Goal: Information Seeking & Learning: Check status

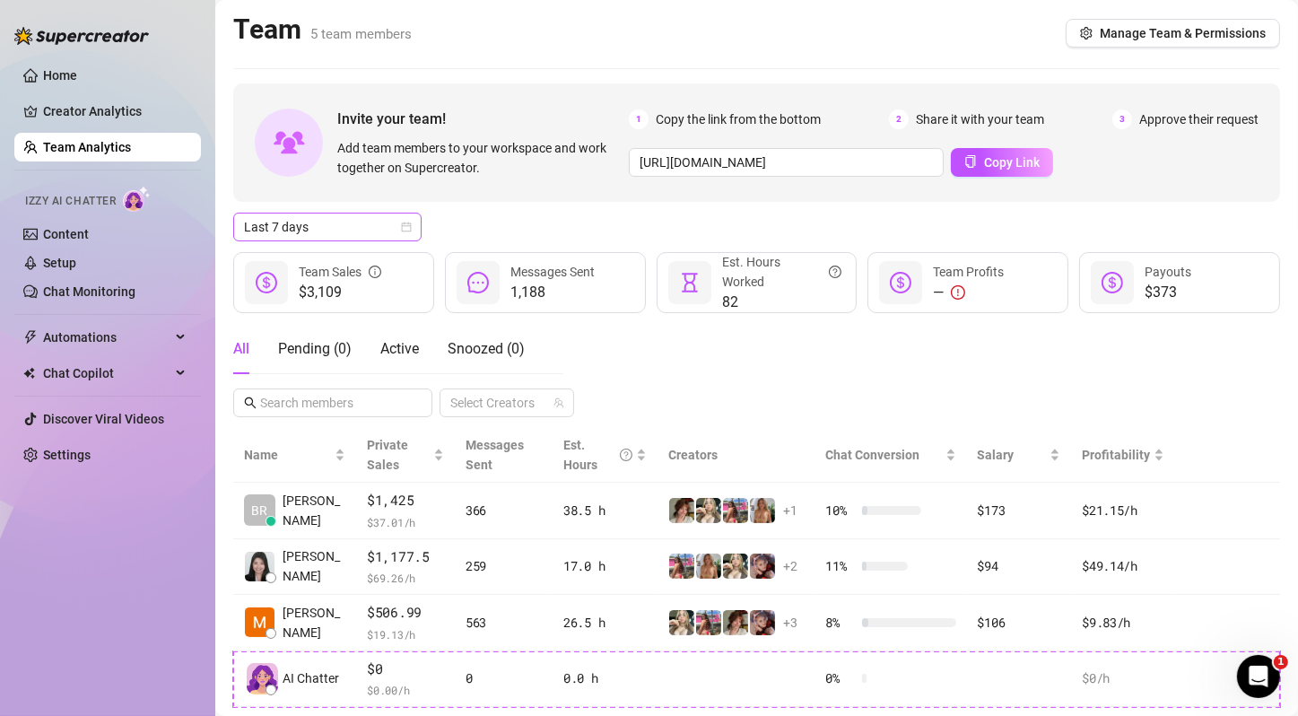
click at [374, 227] on span "Last 7 days" at bounding box center [327, 226] width 167 height 27
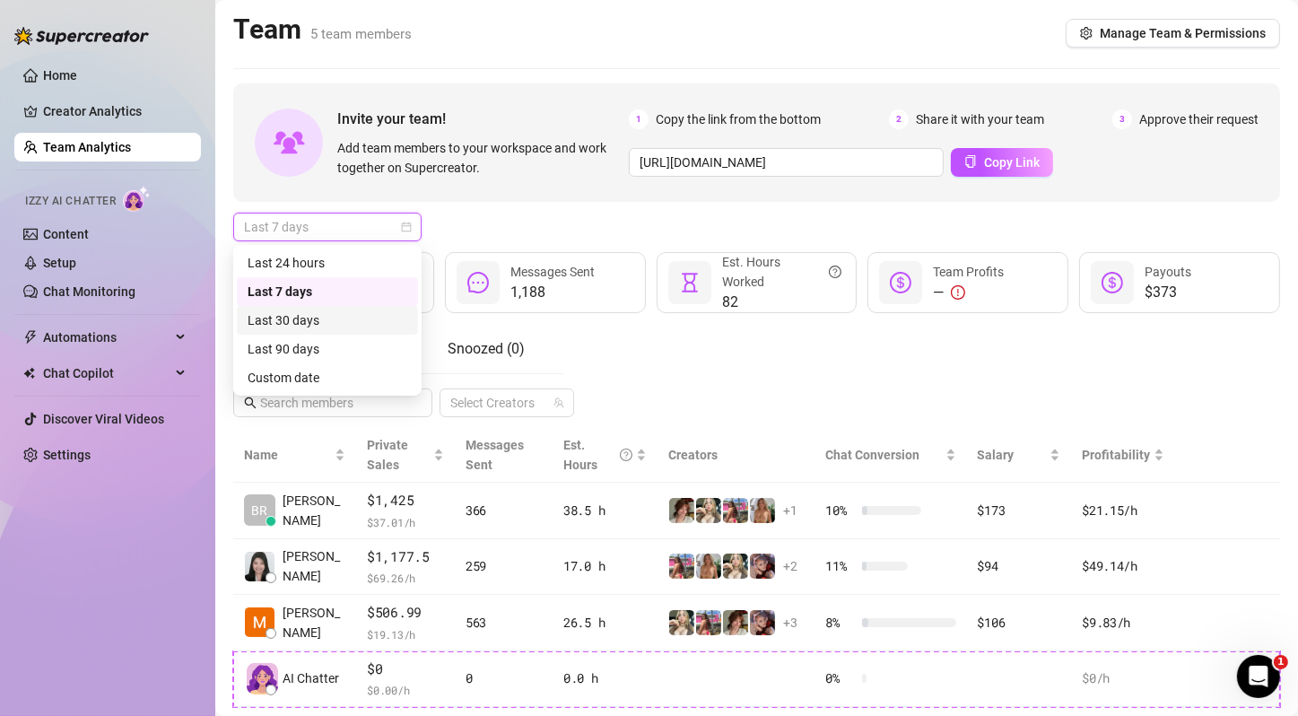
click at [317, 326] on div "Last 30 days" at bounding box center [328, 320] width 160 height 20
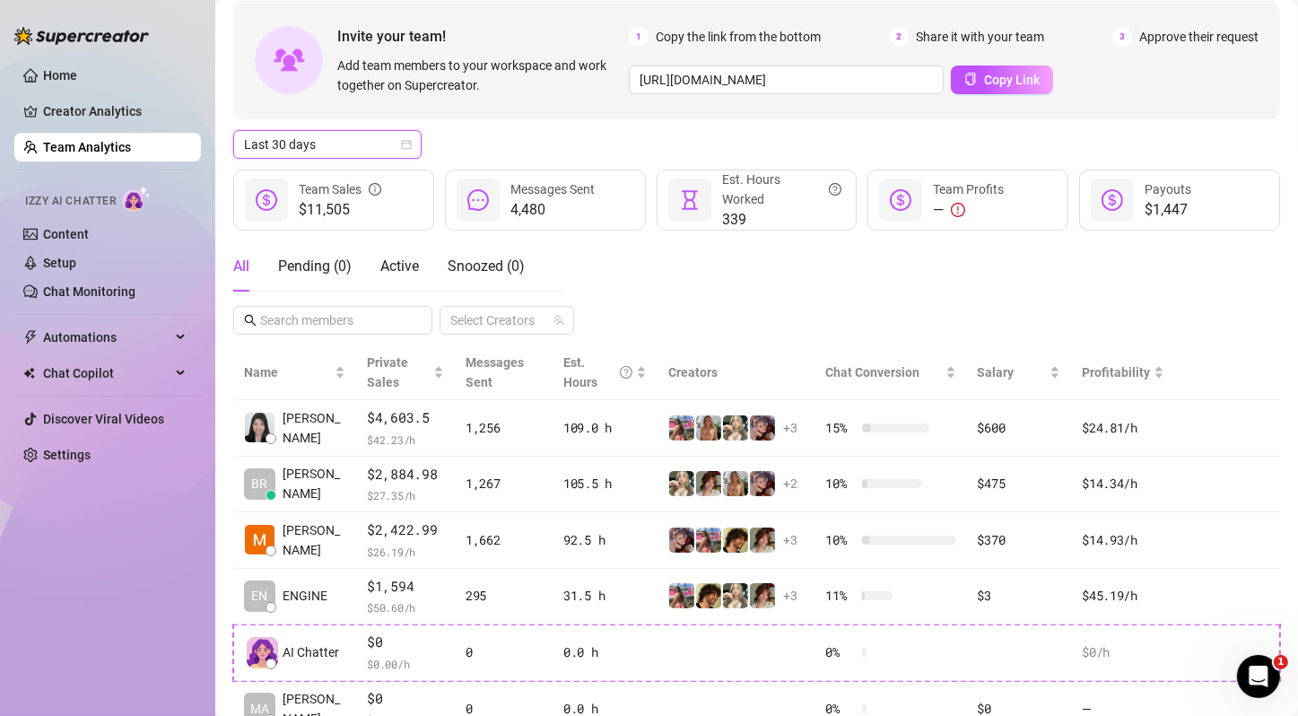
scroll to position [90, 0]
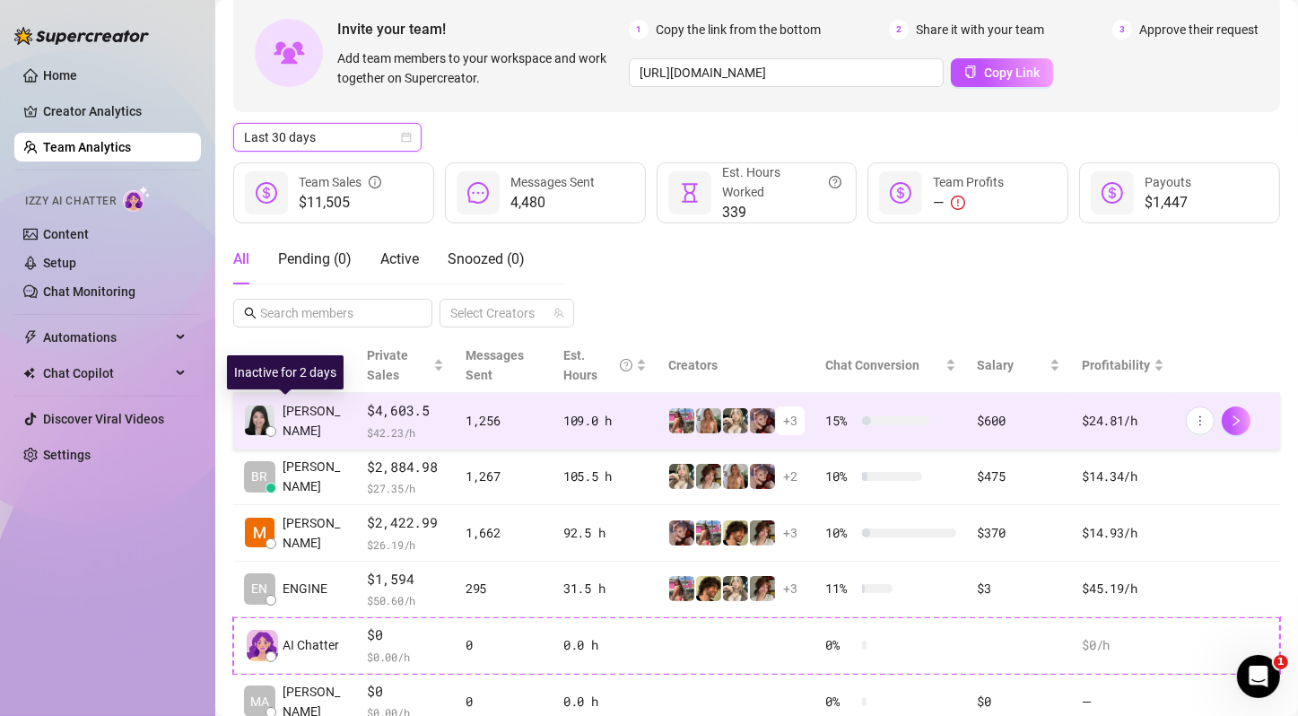
click at [308, 409] on span "[PERSON_NAME]" at bounding box center [313, 420] width 63 height 39
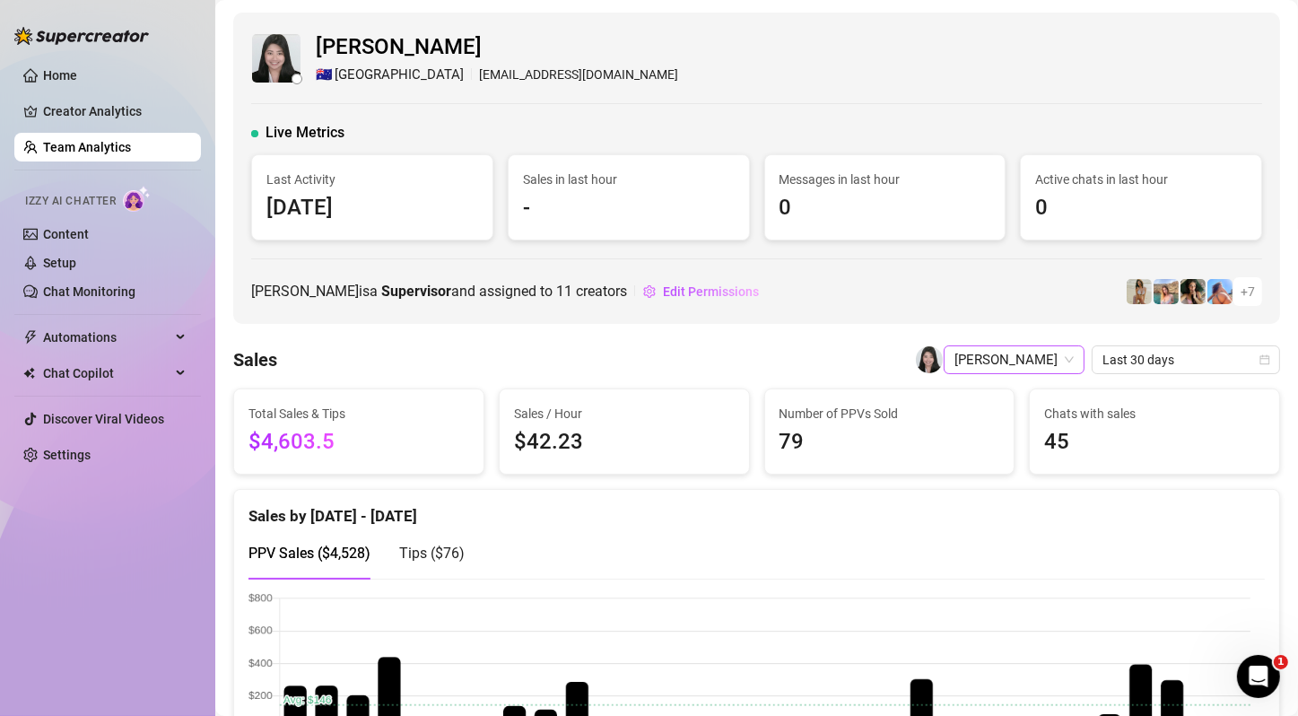
click at [1030, 352] on span "[PERSON_NAME]" at bounding box center [1013, 359] width 119 height 27
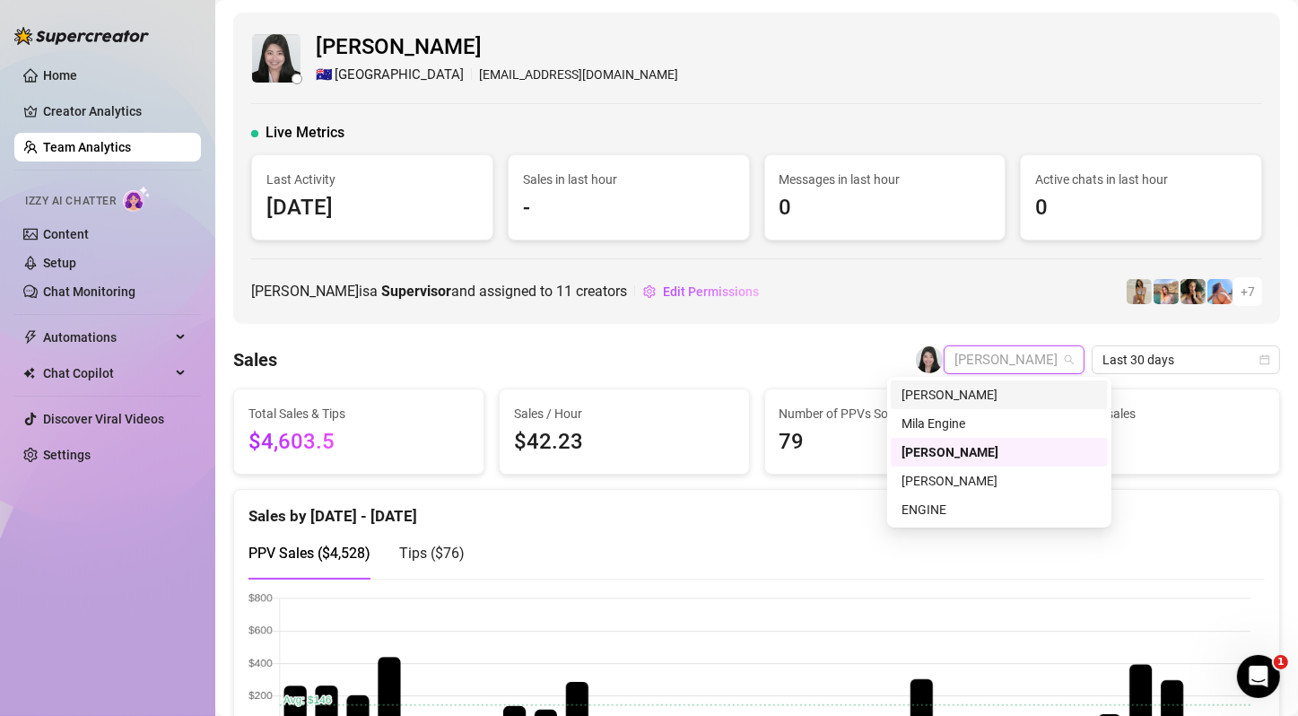
click at [996, 401] on div "[PERSON_NAME]" at bounding box center [999, 395] width 196 height 20
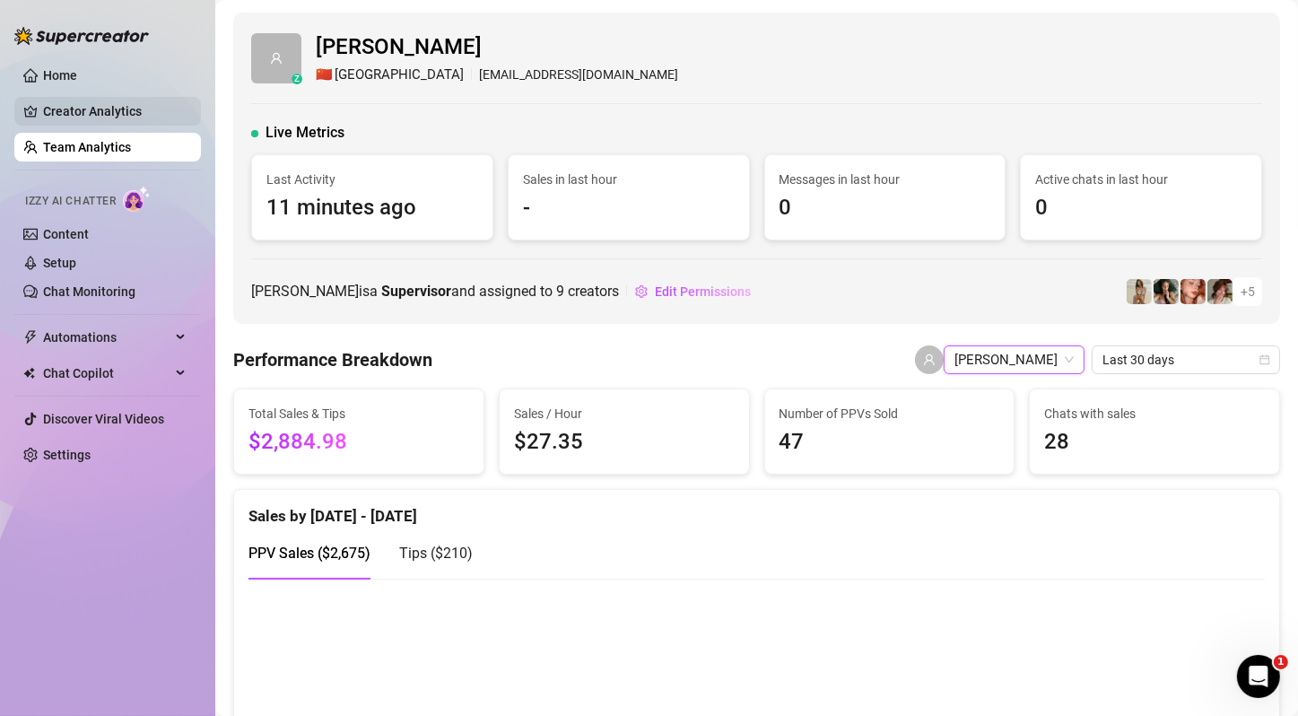
click at [100, 115] on link "Creator Analytics" at bounding box center [114, 111] width 143 height 29
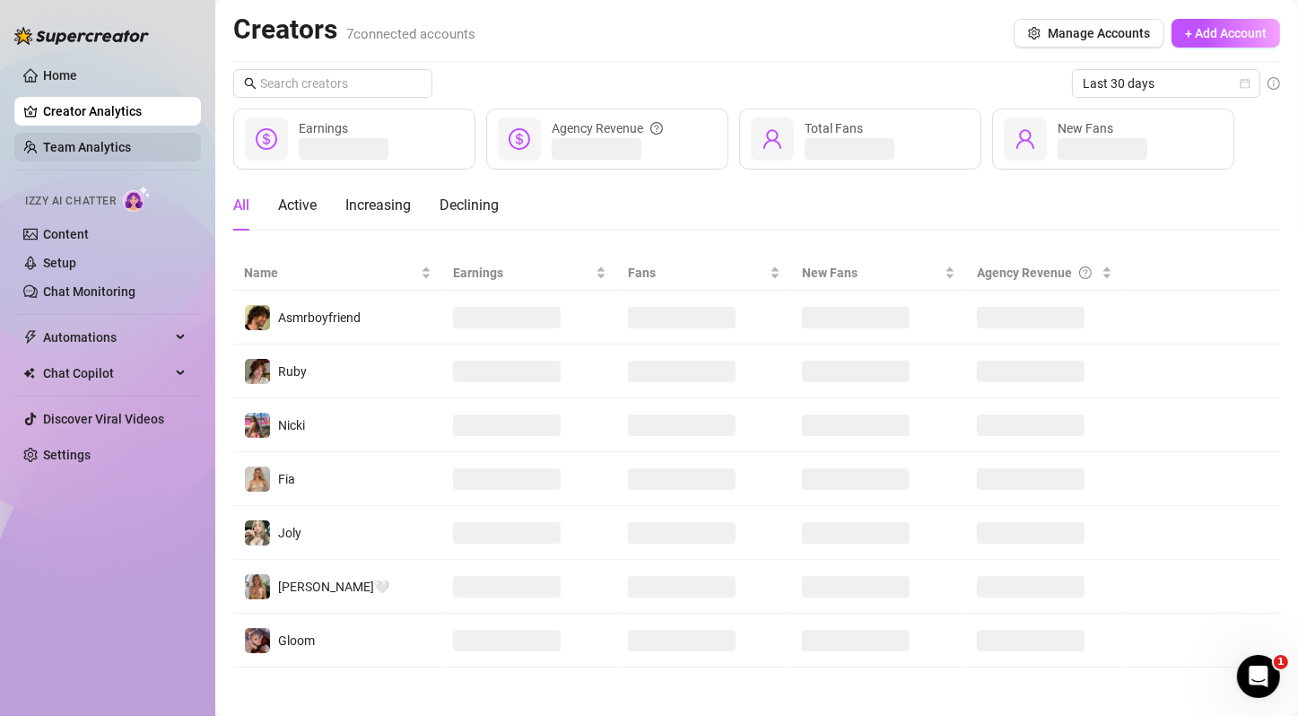
click at [103, 140] on link "Team Analytics" at bounding box center [87, 147] width 88 height 14
